Goal: Find specific page/section: Find specific page/section

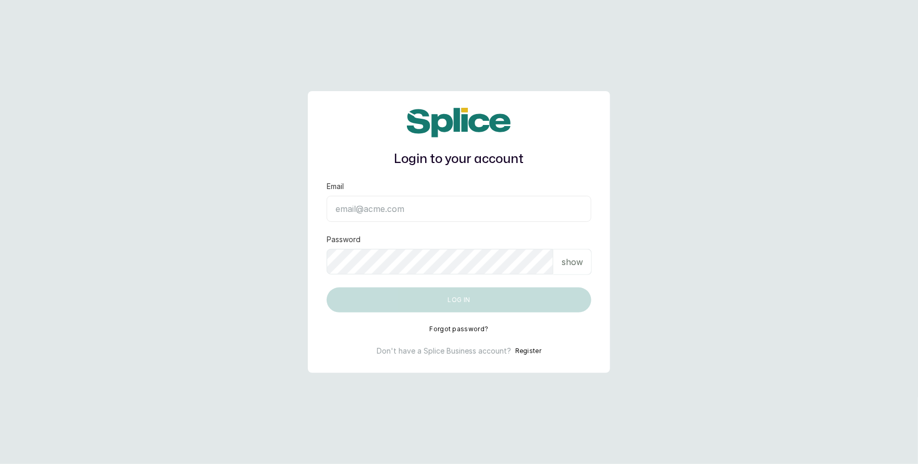
click at [384, 205] on input "Email" at bounding box center [459, 209] width 265 height 26
type input "[EMAIL_ADDRESS][DOMAIN_NAME]"
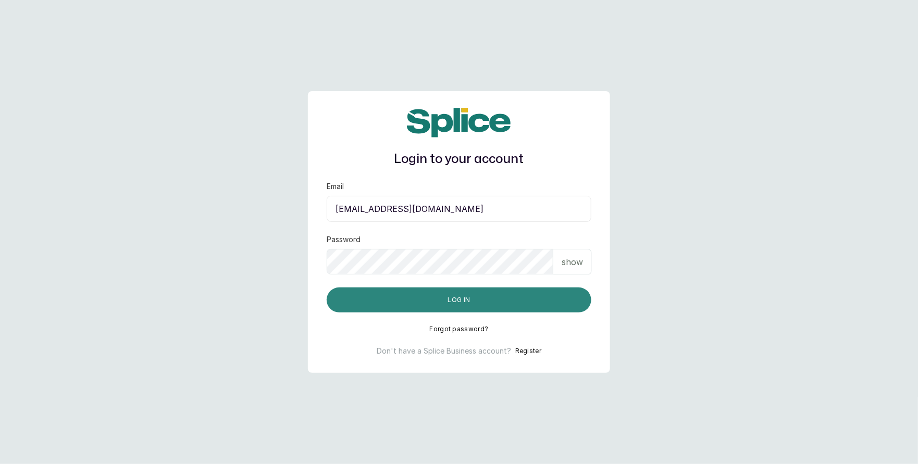
click at [457, 289] on button "Log in" at bounding box center [459, 300] width 265 height 25
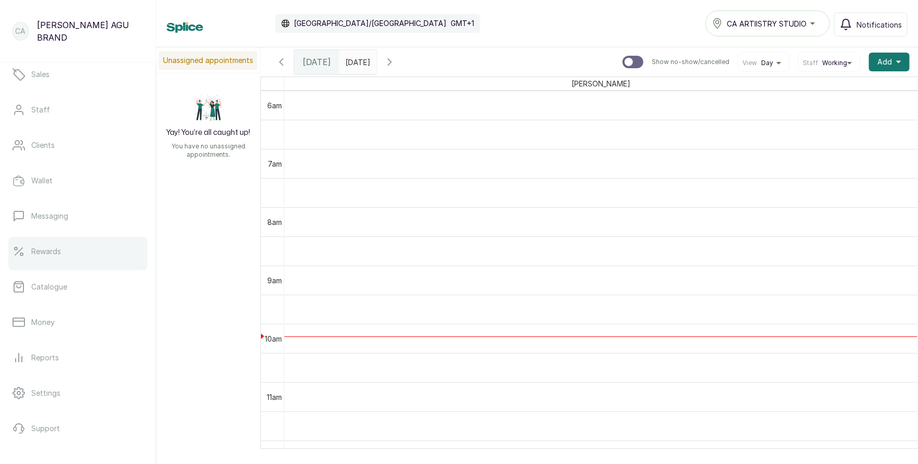
scroll to position [130, 0]
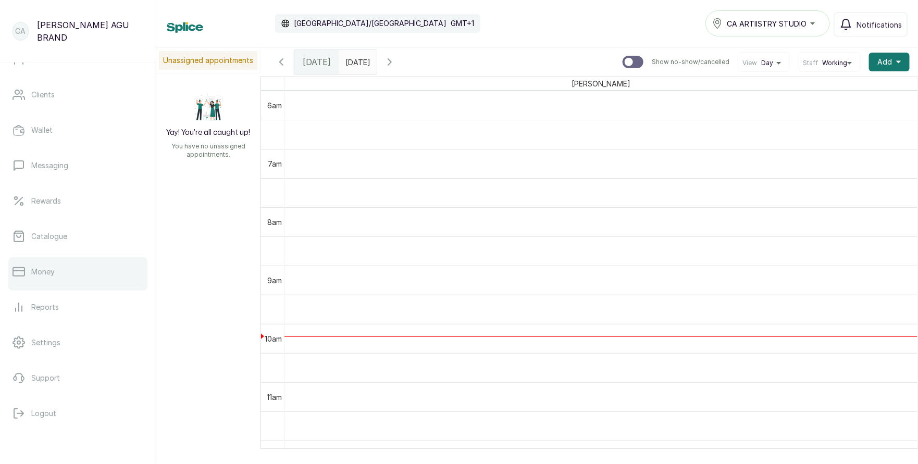
click at [53, 281] on link "Money" at bounding box center [77, 271] width 139 height 29
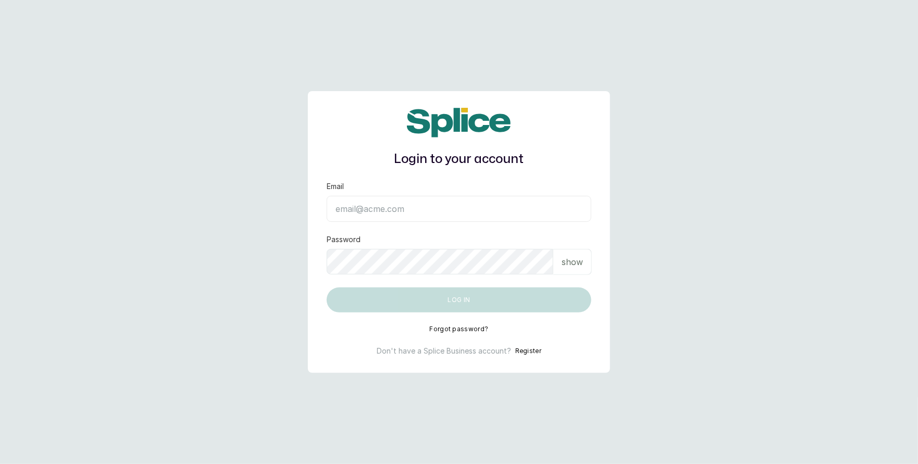
click at [397, 212] on input "Email" at bounding box center [459, 209] width 265 height 26
type input "layo@withsplice.com"
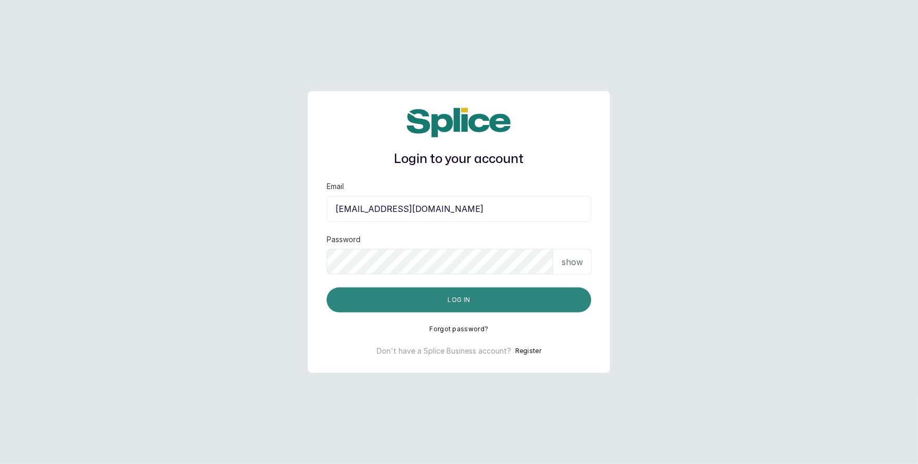
click at [458, 301] on button "Log in" at bounding box center [459, 300] width 265 height 25
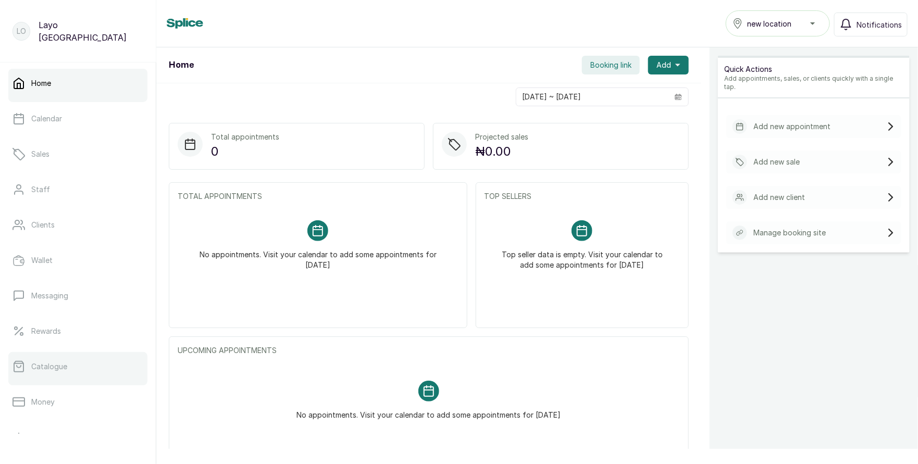
scroll to position [130, 0]
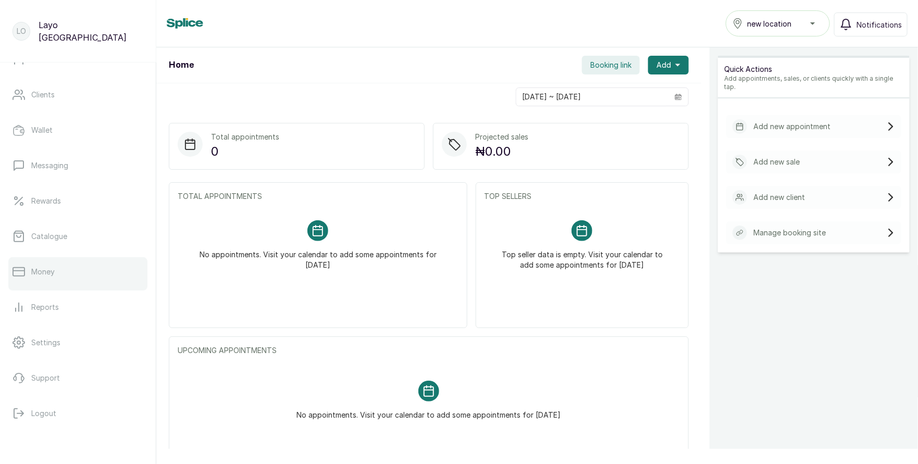
click at [47, 275] on p "Money" at bounding box center [42, 272] width 23 height 10
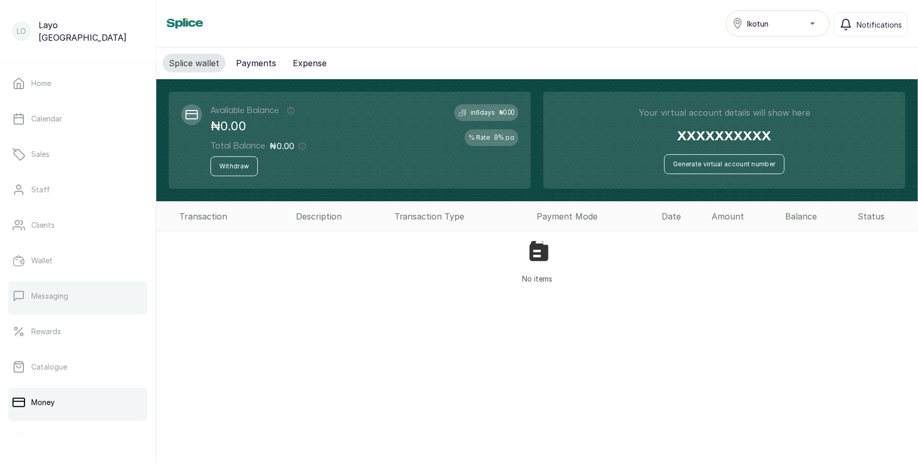
scroll to position [81, 0]
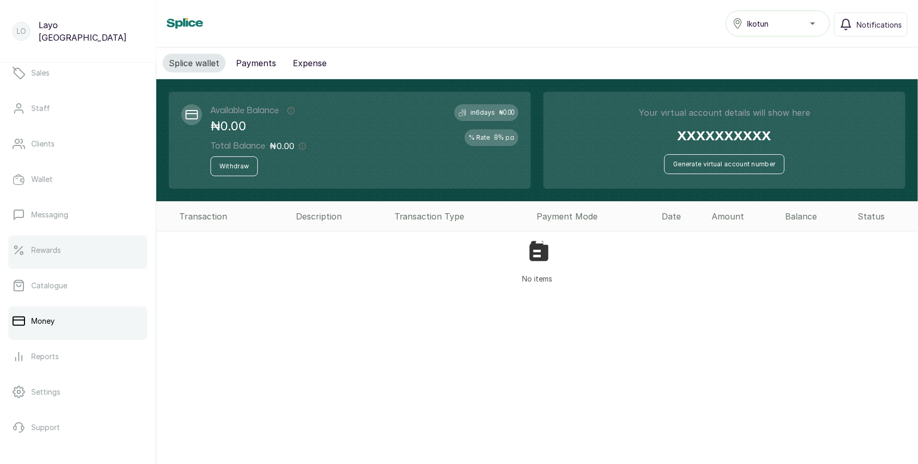
click at [58, 259] on link "Rewards" at bounding box center [77, 249] width 139 height 29
